Goal: Information Seeking & Learning: Check status

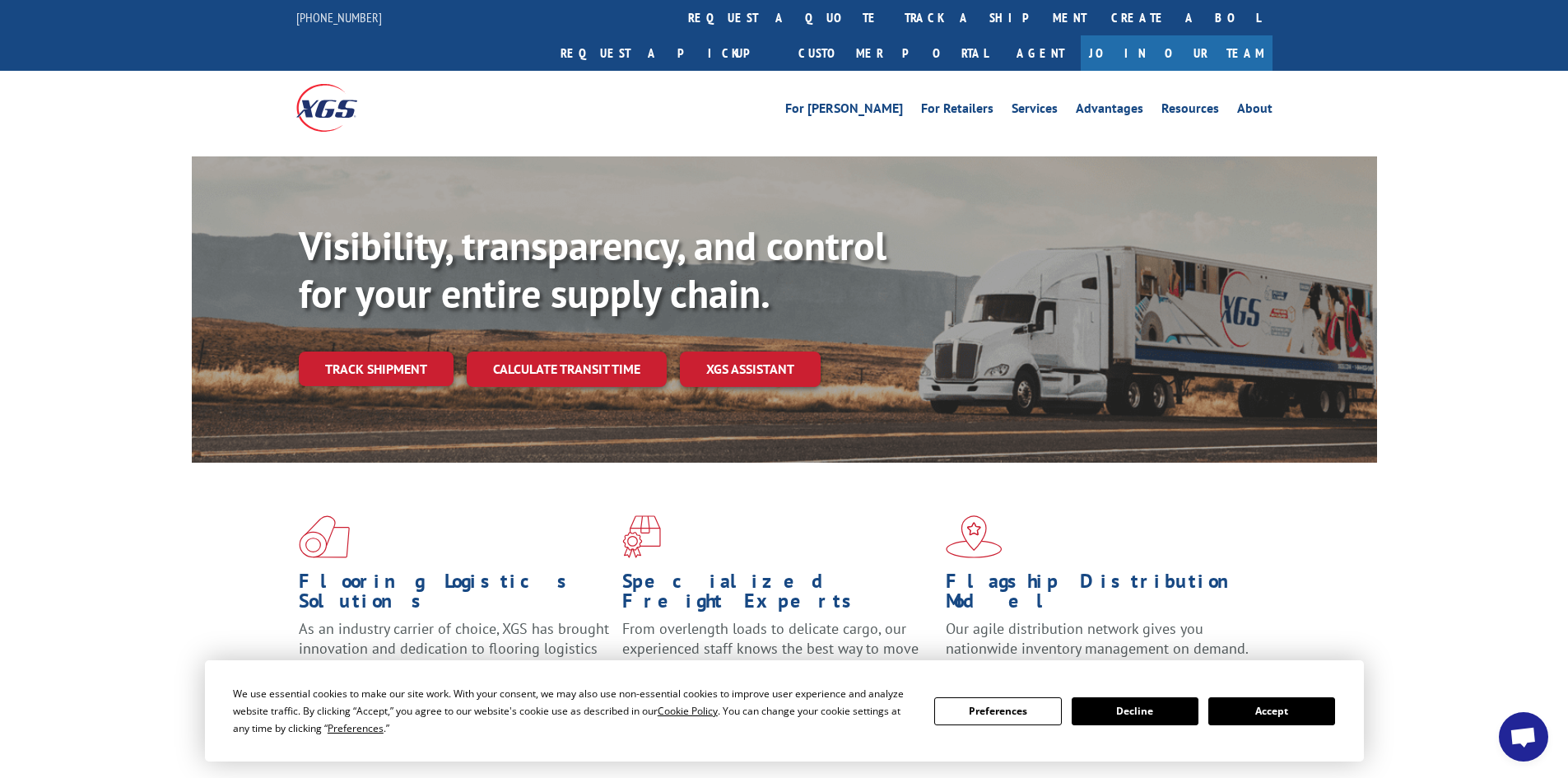
click at [892, 18] on link "track a shipment" at bounding box center [996, 18] width 207 height 35
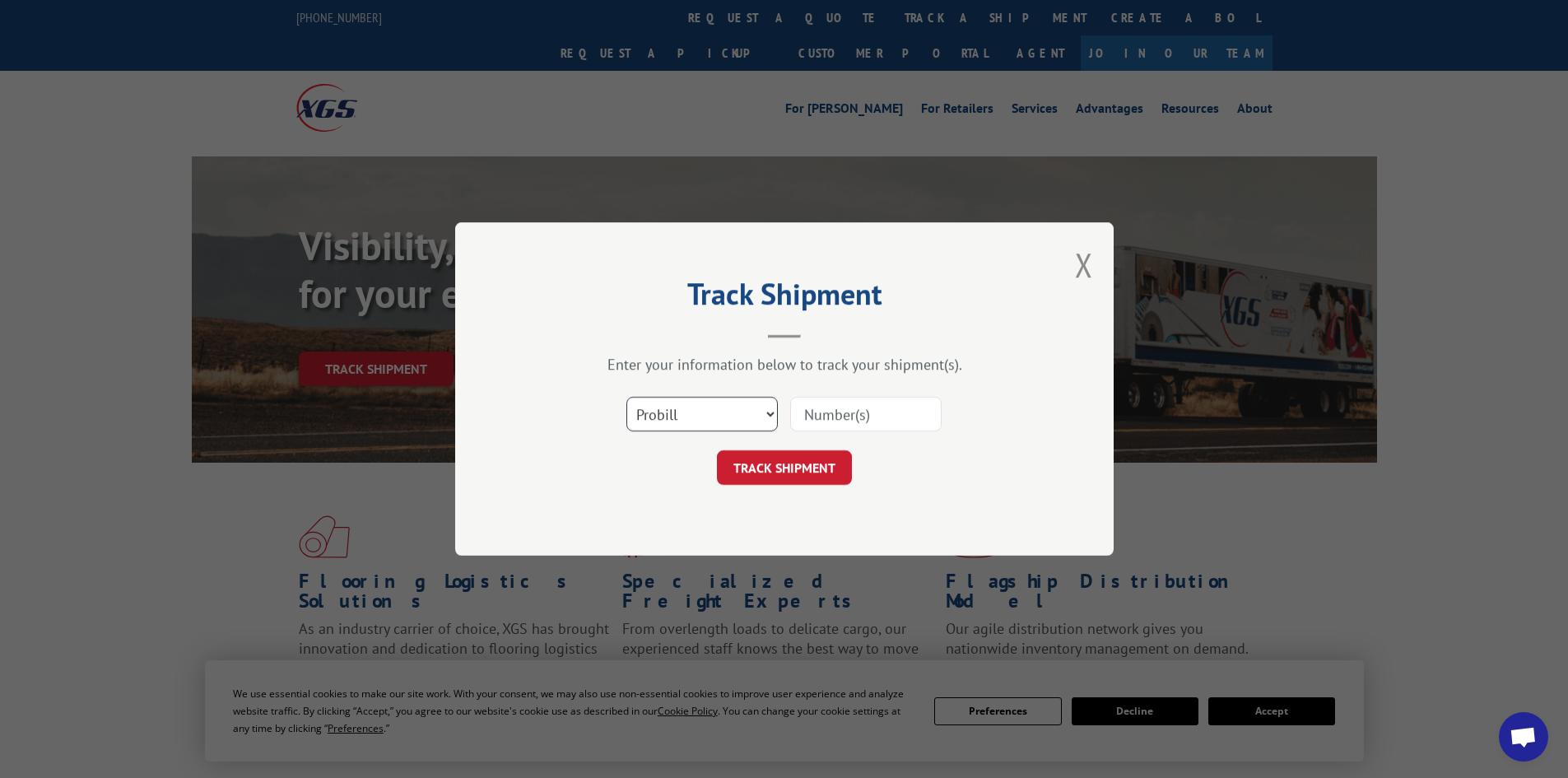
click at [749, 408] on select "Select category... Probill BOL PO" at bounding box center [703, 413] width 152 height 34
select select "bol"
click at [627, 397] on select "Select category... Probill BOL PO" at bounding box center [703, 413] width 152 height 34
click at [814, 422] on input at bounding box center [866, 413] width 152 height 34
paste input "473265747544"
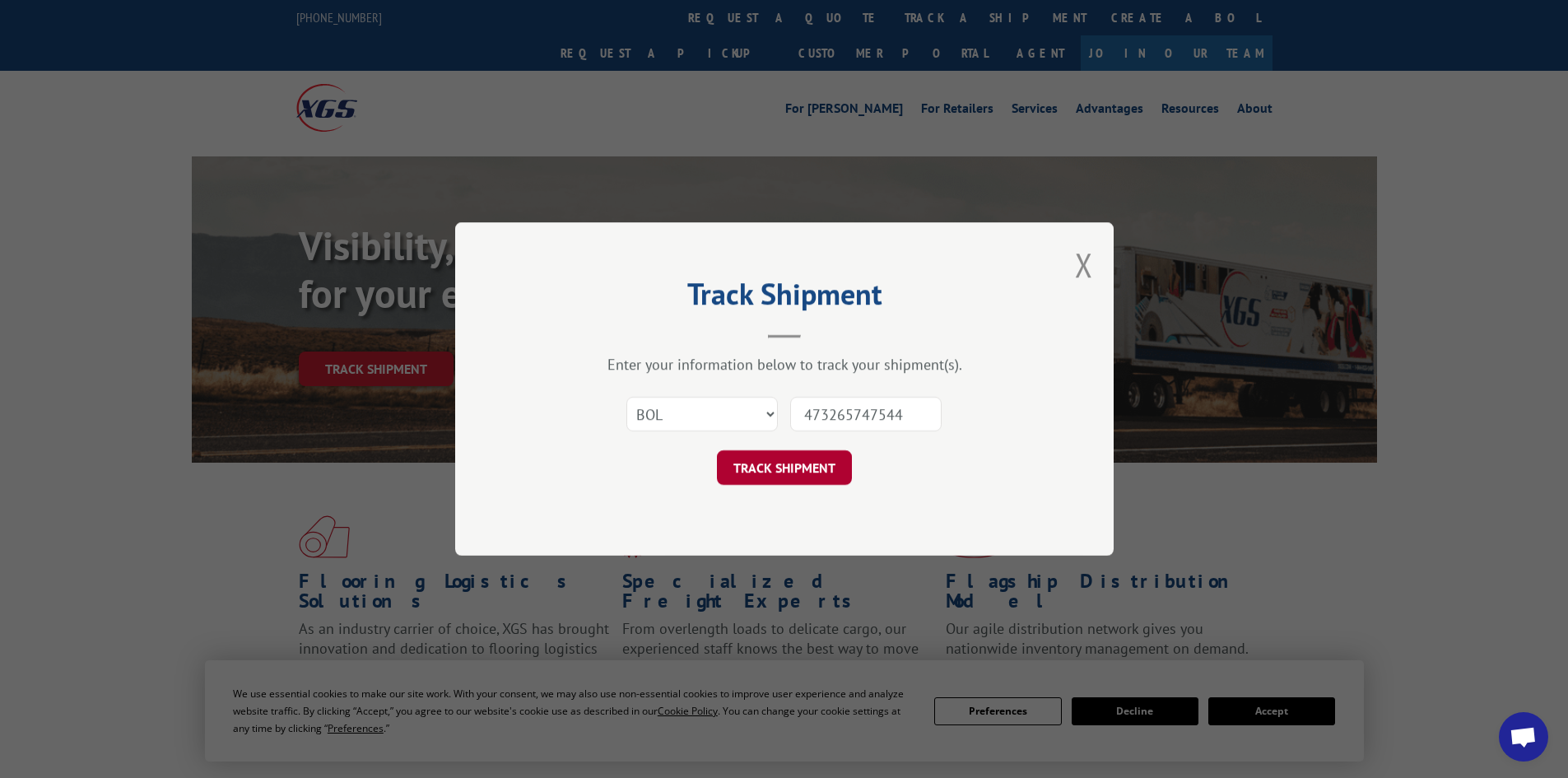
type input "473265747544"
click at [798, 455] on button "TRACK SHIPMENT" at bounding box center [784, 467] width 135 height 34
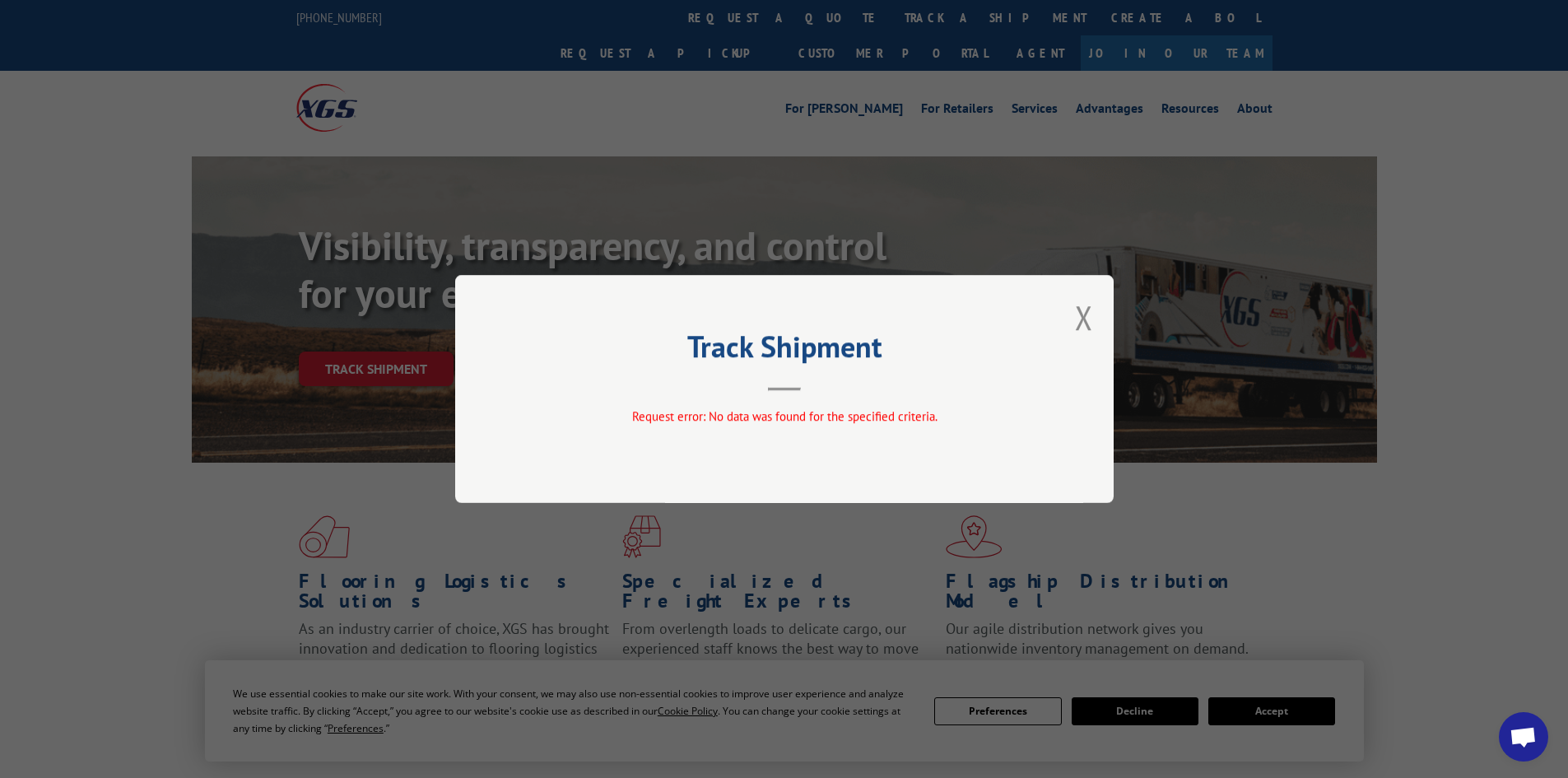
click at [1095, 315] on div "Track Shipment Request error: No data was found for the specified criteria." at bounding box center [784, 388] width 658 height 228
click at [1081, 331] on button "Close modal" at bounding box center [1084, 317] width 18 height 43
